Goal: Check status: Check status

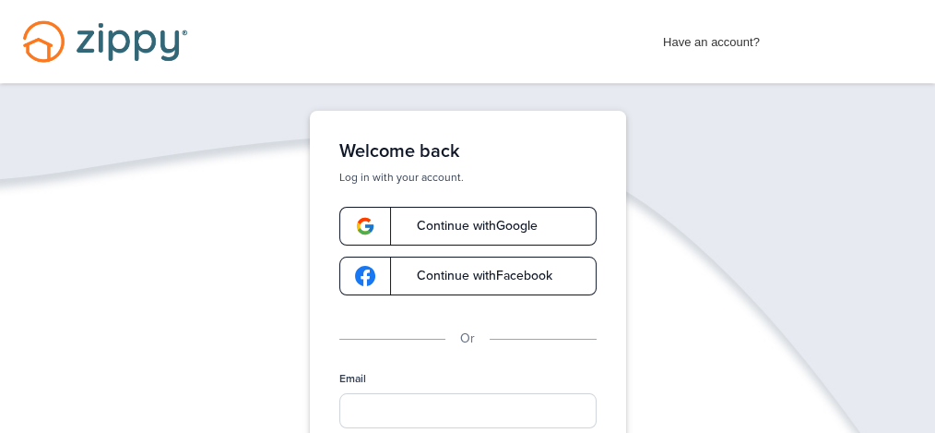
click at [517, 224] on span "Continue with Google" at bounding box center [467, 226] width 139 height 13
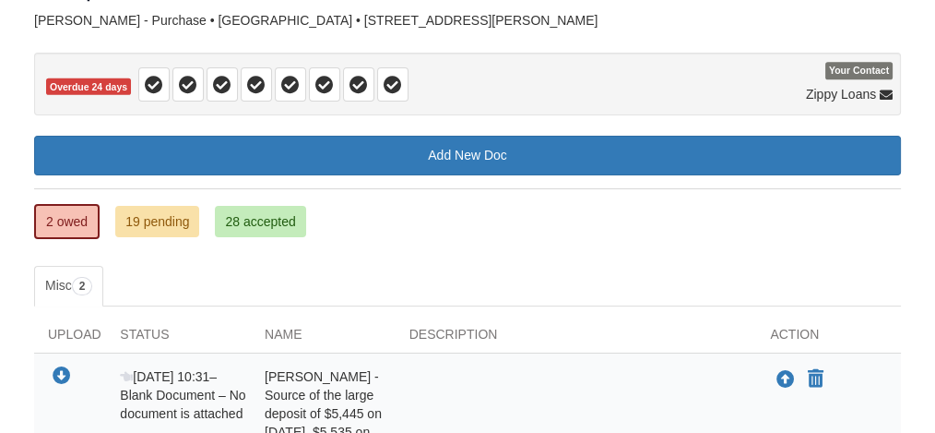
scroll to position [135, 0]
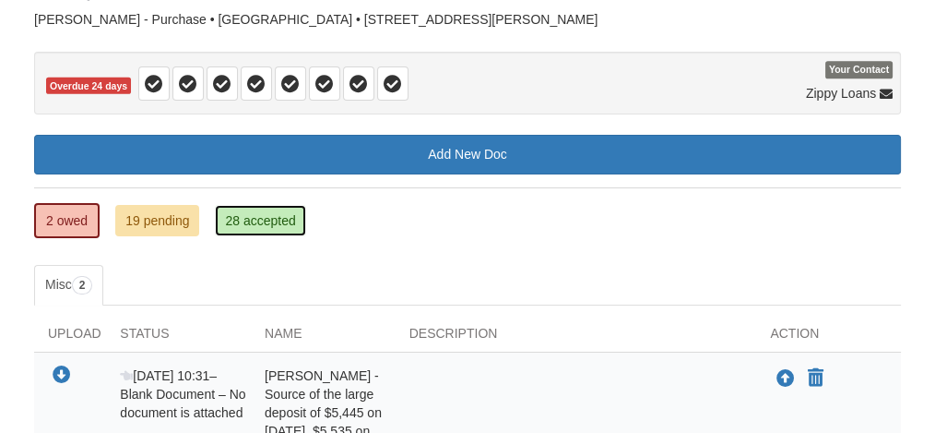
click at [268, 214] on link "28 accepted" at bounding box center [260, 220] width 90 height 31
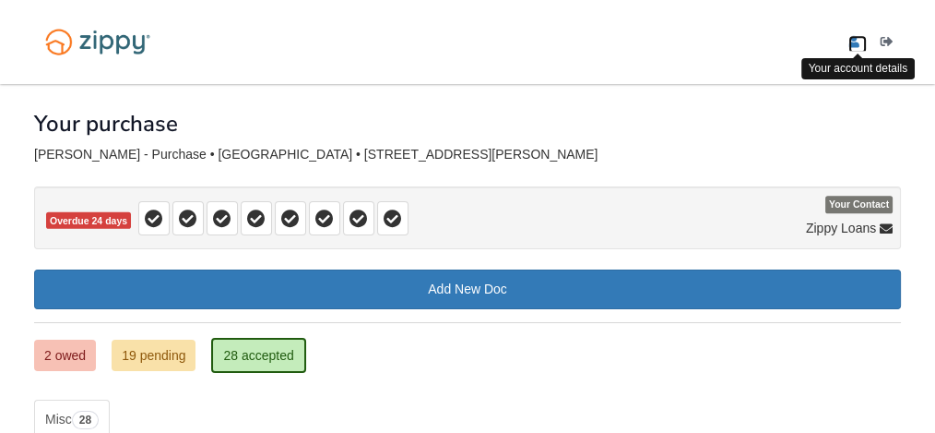
click at [854, 41] on icon "edit profile" at bounding box center [854, 42] width 11 height 13
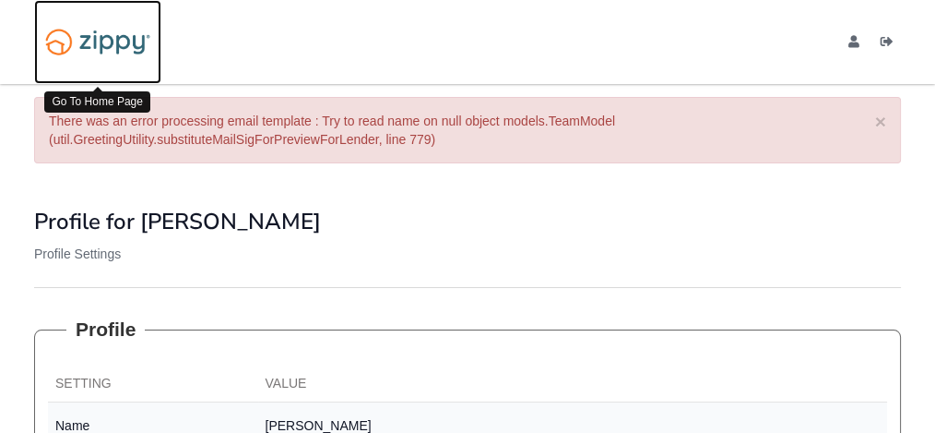
click at [91, 37] on img at bounding box center [97, 41] width 127 height 43
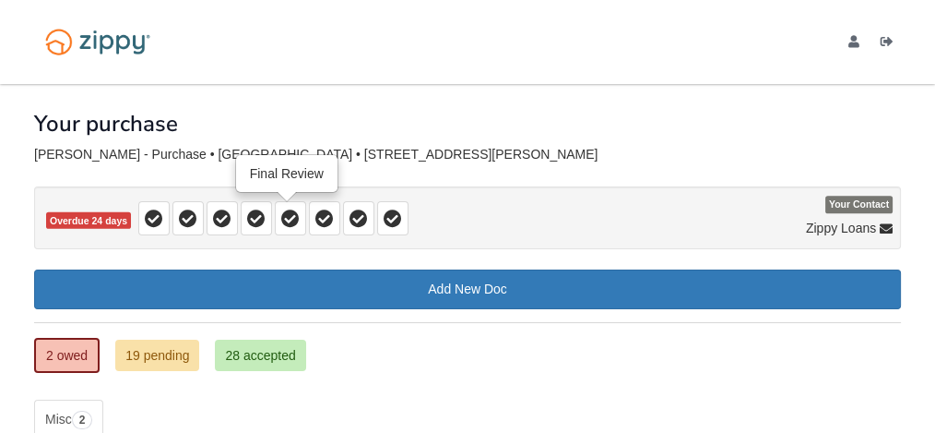
click at [285, 225] on icon at bounding box center [290, 218] width 18 height 18
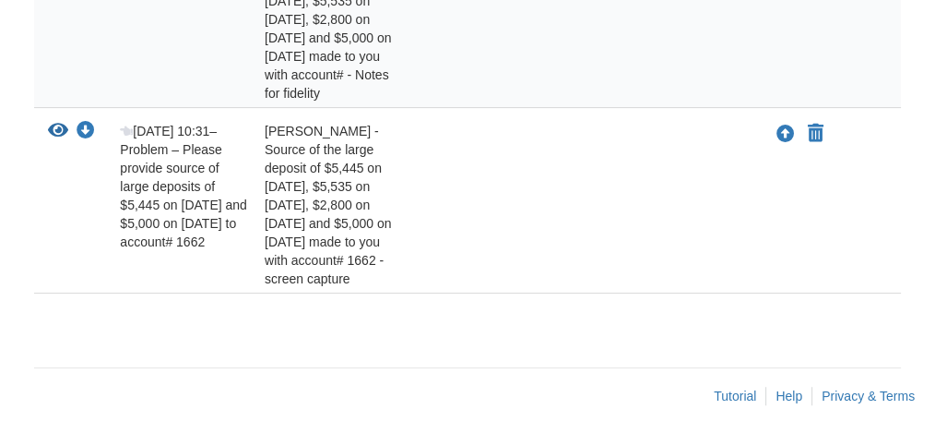
scroll to position [566, 0]
